Goal: Check status: Check status

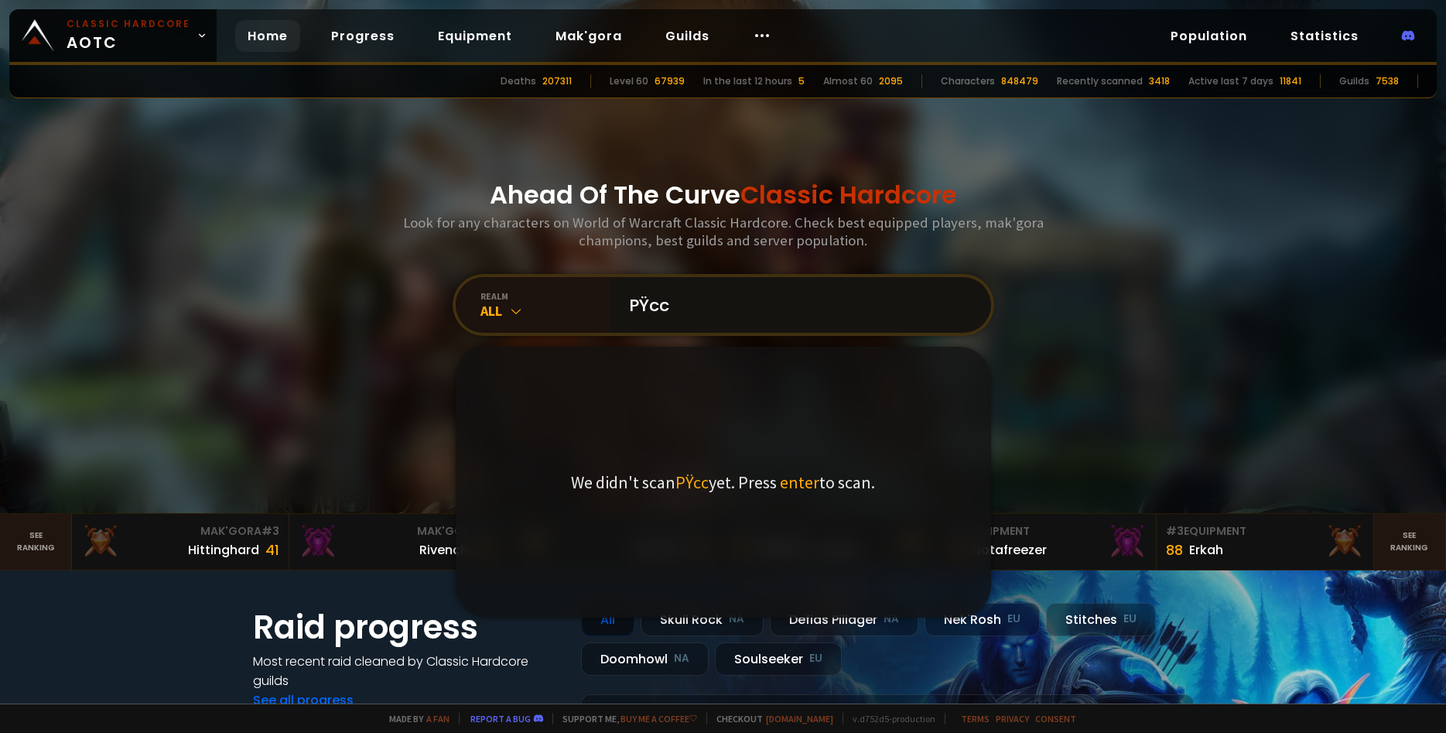
type input "PŸccb"
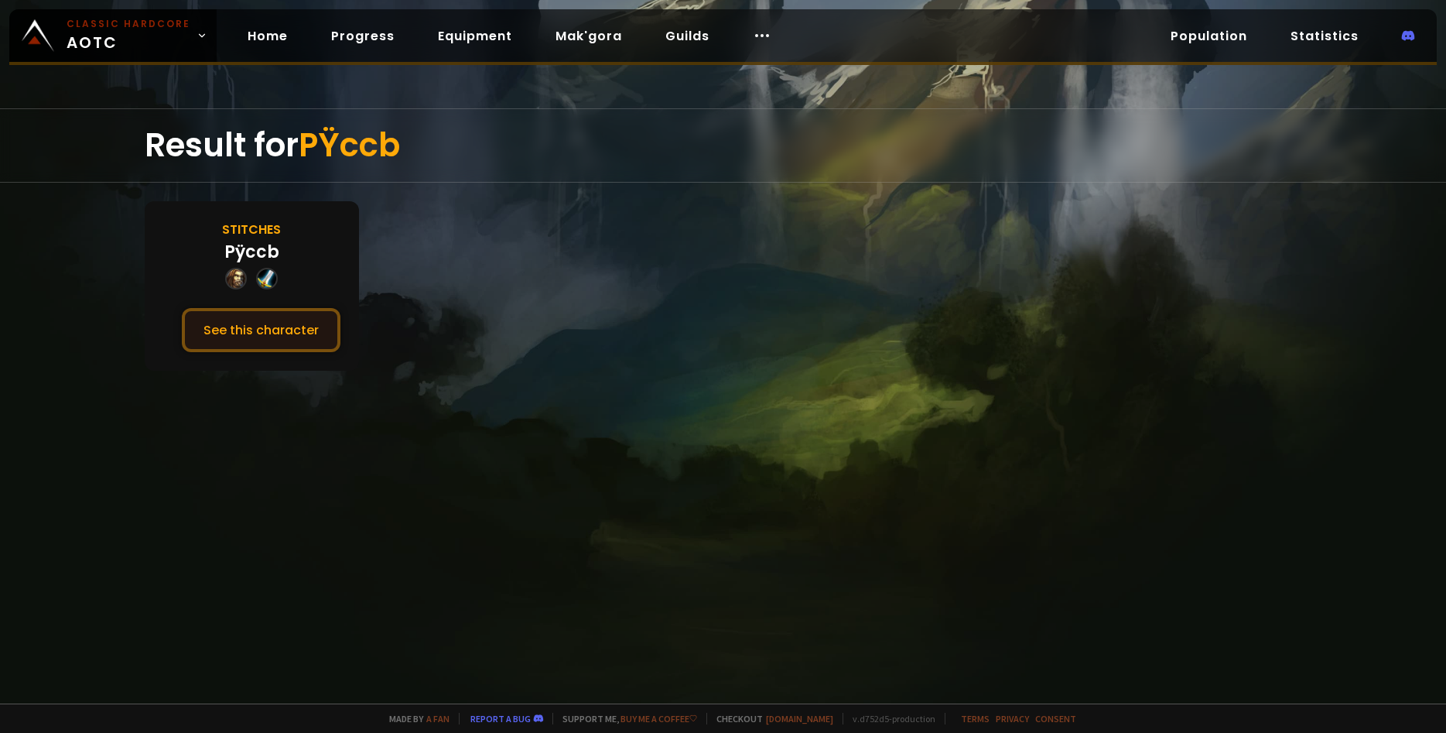
click at [258, 318] on button "See this character" at bounding box center [261, 330] width 159 height 44
click at [277, 360] on div "Stitches Pÿccb See this character" at bounding box center [252, 285] width 214 height 169
click at [275, 342] on button "See this character" at bounding box center [261, 330] width 159 height 44
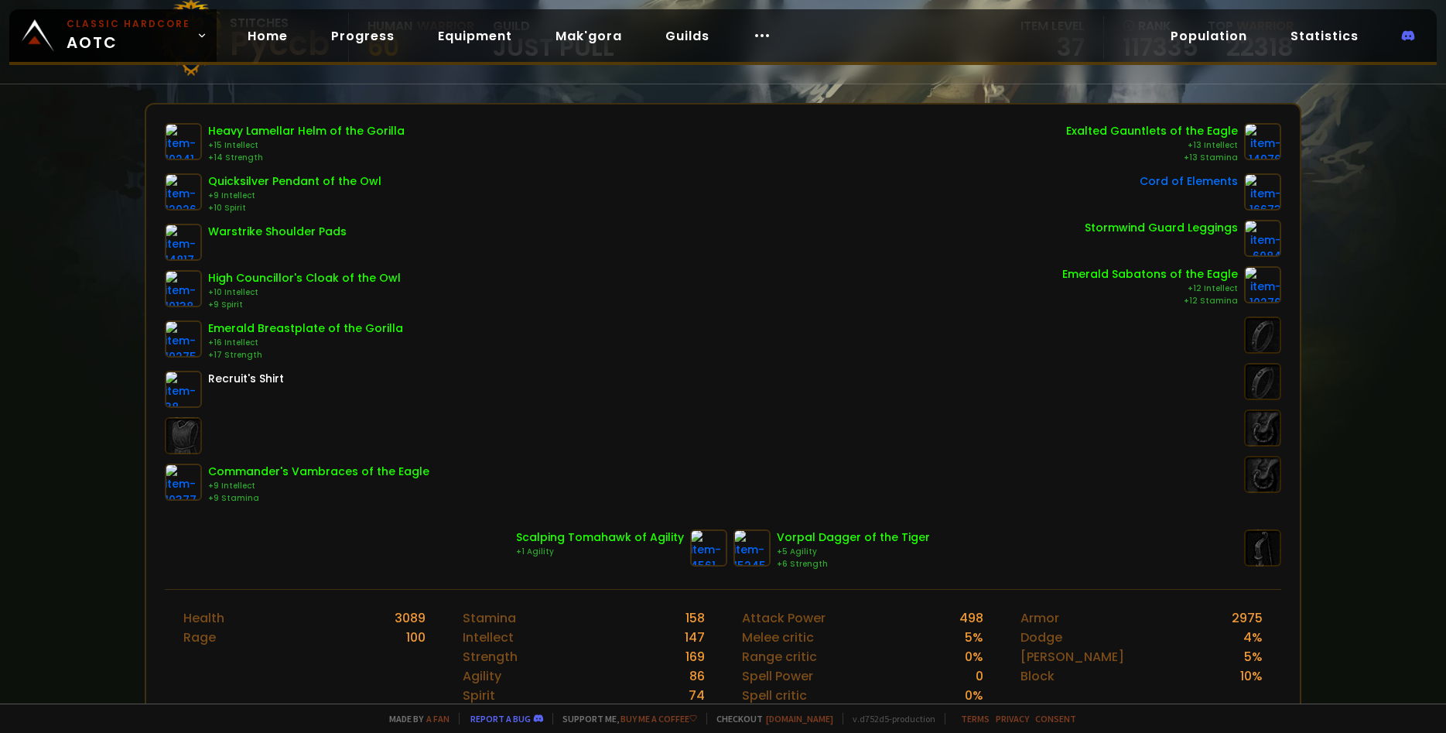
scroll to position [320, 0]
